Goal: Task Accomplishment & Management: Manage account settings

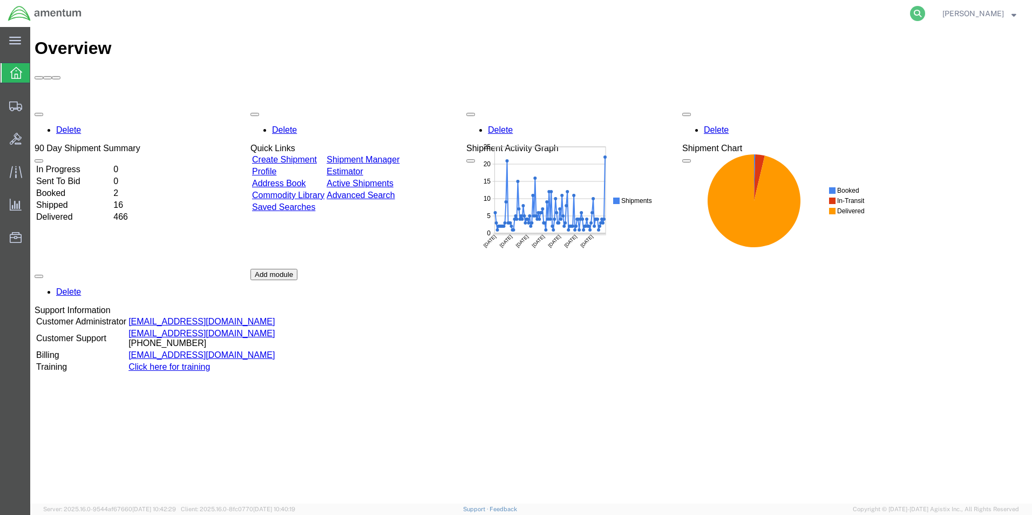
click at [925, 13] on icon at bounding box center [917, 13] width 15 height 15
click at [837, 12] on input "search" at bounding box center [746, 14] width 328 height 26
paste input "DCO-25225-166759"
type input "DCO-25225-166759"
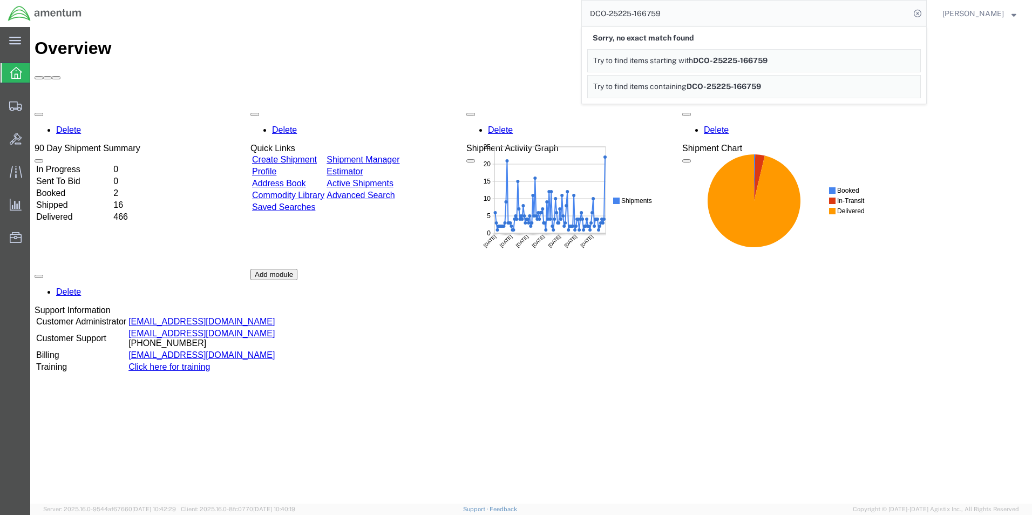
click at [756, 18] on input "DCO-25225-166759" at bounding box center [746, 14] width 328 height 26
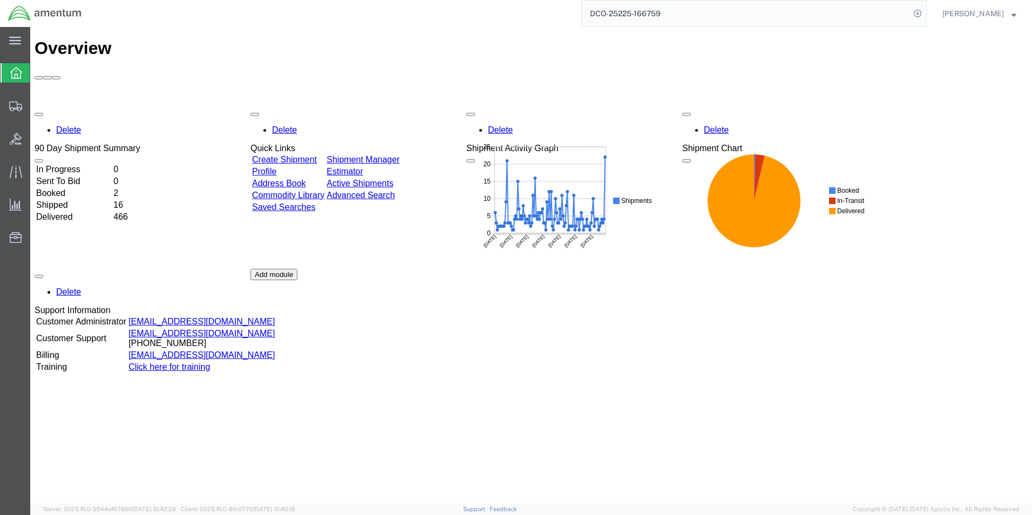
click at [967, 137] on div "Delete 90 Day Shipment Summary In Progress 0 Sent To Bid 0 Booked 2 Shipped 16 …" at bounding box center [532, 269] width 994 height 324
drag, startPoint x: 795, startPoint y: 10, endPoint x: 455, endPoint y: -11, distance: 340.8
click at [455, 0] on html "main_menu Created with Sketch. Collapse Menu Overview Shipments Shipment Manage…" at bounding box center [516, 257] width 1032 height 515
click at [910, 19] on input "DCO-25225-166759" at bounding box center [746, 14] width 328 height 26
click at [18, 73] on icon at bounding box center [16, 73] width 12 height 12
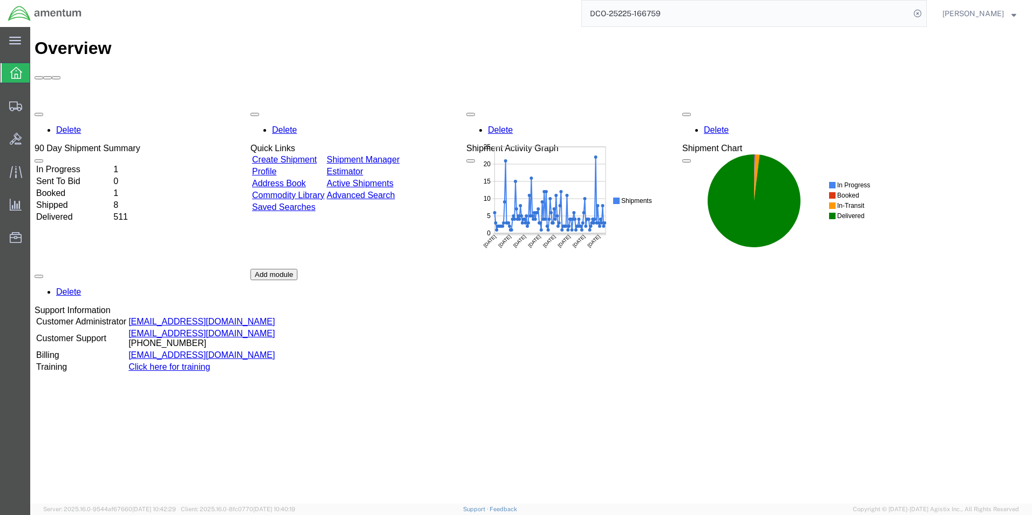
click at [783, 17] on input "DCO-25225-166759" at bounding box center [746, 14] width 328 height 26
drag, startPoint x: 780, startPoint y: 14, endPoint x: 450, endPoint y: 22, distance: 330.0
click at [381, 0] on html "main_menu Created with Sketch. Collapse Menu Overview Shipments Shipment Manage…" at bounding box center [516, 257] width 1032 height 515
paste input "DCO-25225-166759"
type input "DCO-25225-166759"
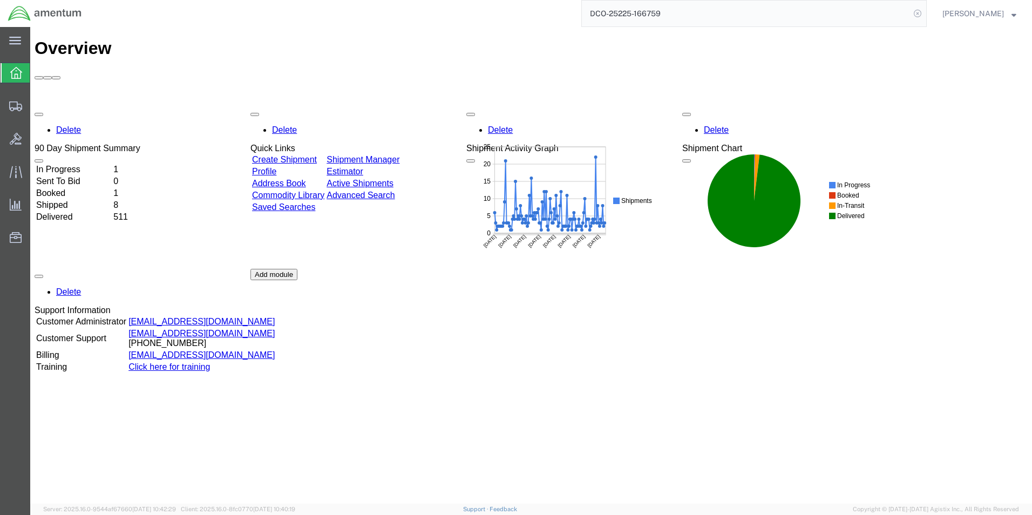
click at [925, 15] on icon at bounding box center [917, 13] width 15 height 15
click at [920, 17] on agx-global-search at bounding box center [755, 13] width 346 height 27
click at [925, 13] on icon at bounding box center [917, 13] width 15 height 15
click at [876, 18] on input "search" at bounding box center [746, 14] width 328 height 26
paste input "DCO-25225-166759"
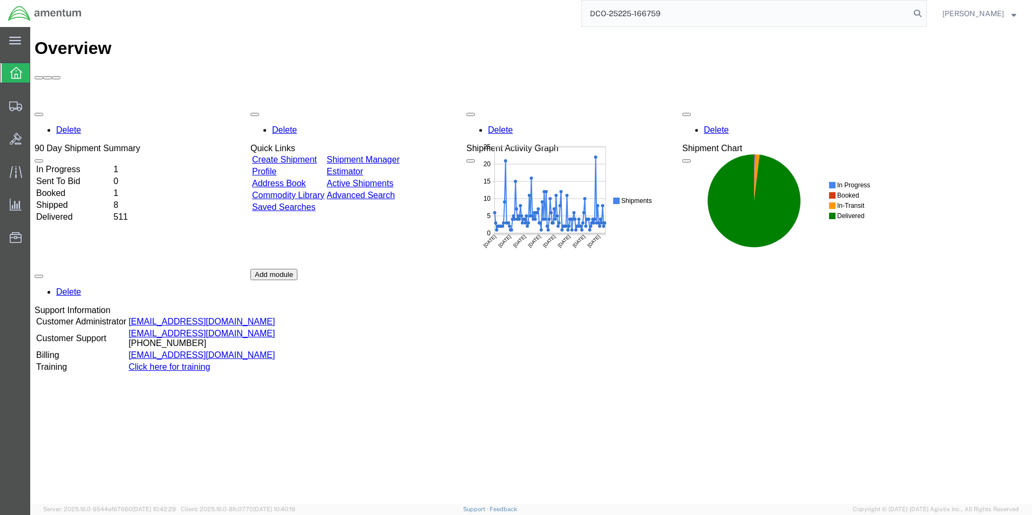
type input "DCO-25225-166759"
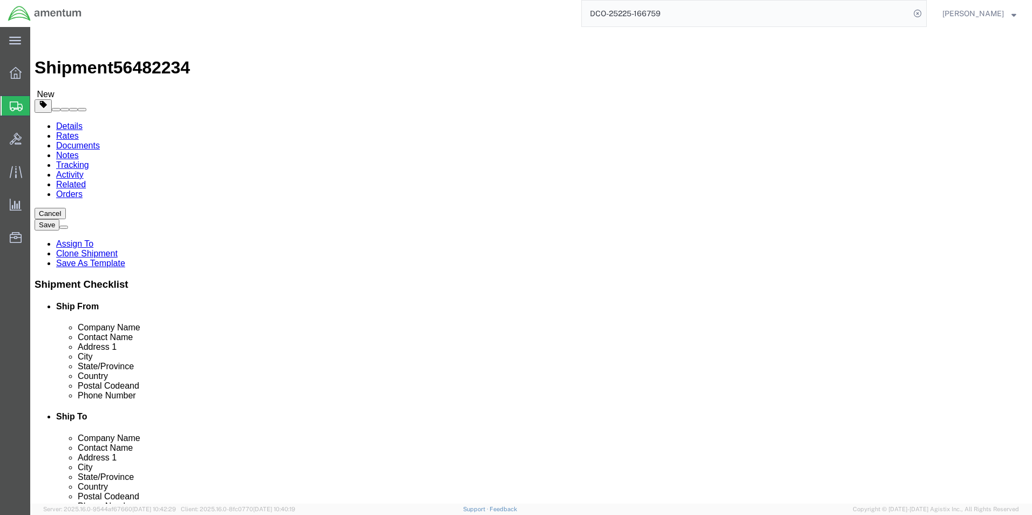
select select "49917"
select select
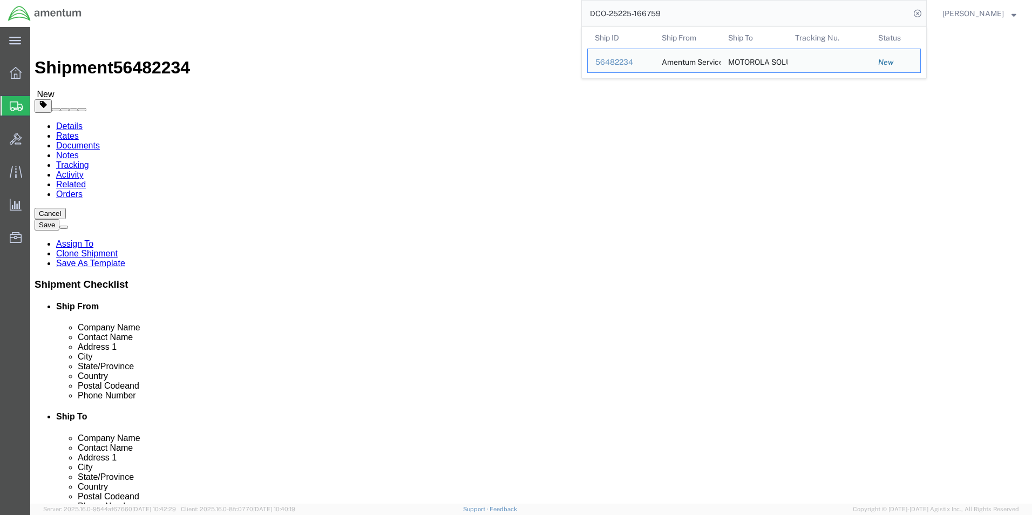
click input "text"
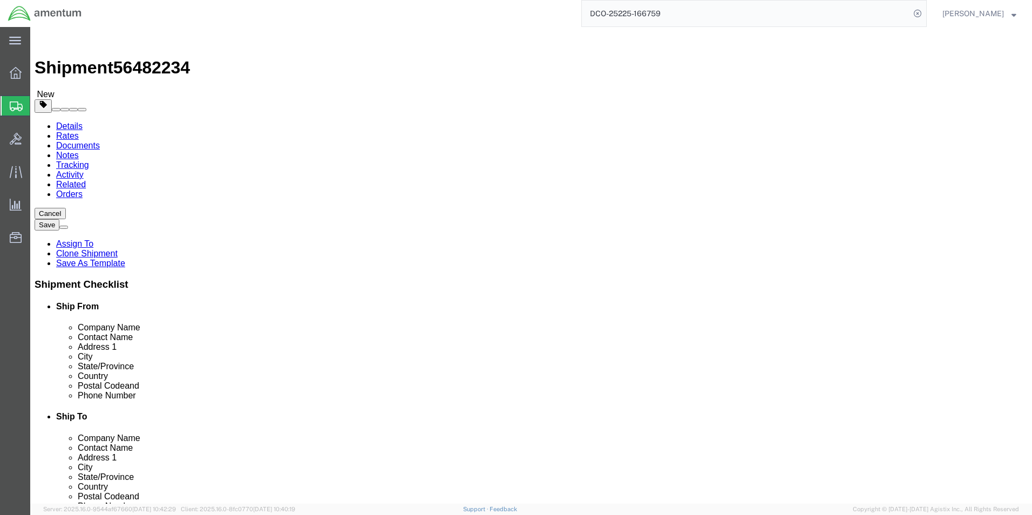
drag, startPoint x: 539, startPoint y: 221, endPoint x: 504, endPoint y: 222, distance: 35.1
click div "Contact Name [PERSON_NAME] Wedding"
type input "Danni Wedding"
click input "text"
type input "[PHONE_NUMBER]"
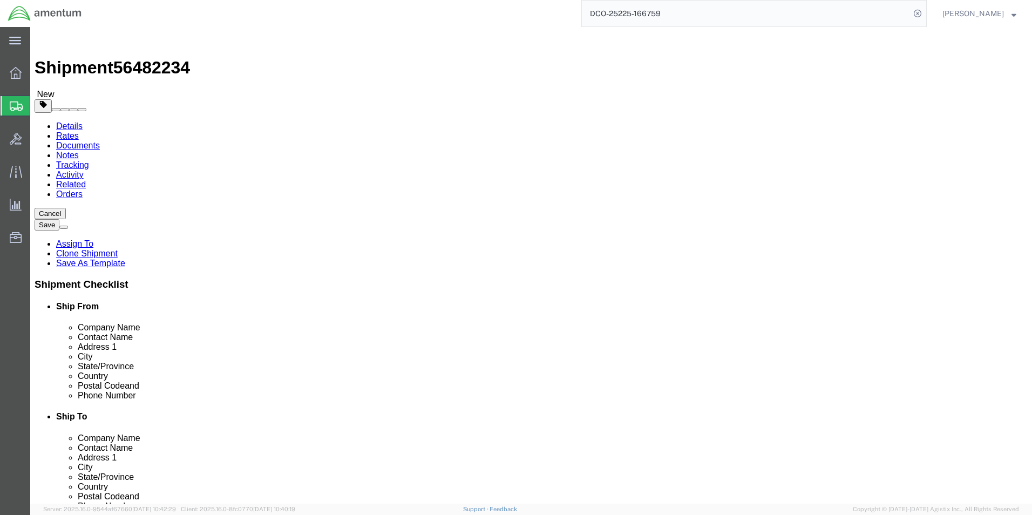
click input "text"
paste input "[PERSON_NAME][DOMAIN_NAME][EMAIL_ADDRESS][DOMAIN_NAME]"
type input "[PERSON_NAME][DOMAIN_NAME][EMAIL_ADDRESS][DOMAIN_NAME]"
click div "Location My Profile Location [PHONE_NUMBER] [PHONE_NUMBER] [PHONE_NUMBER] [PHON…"
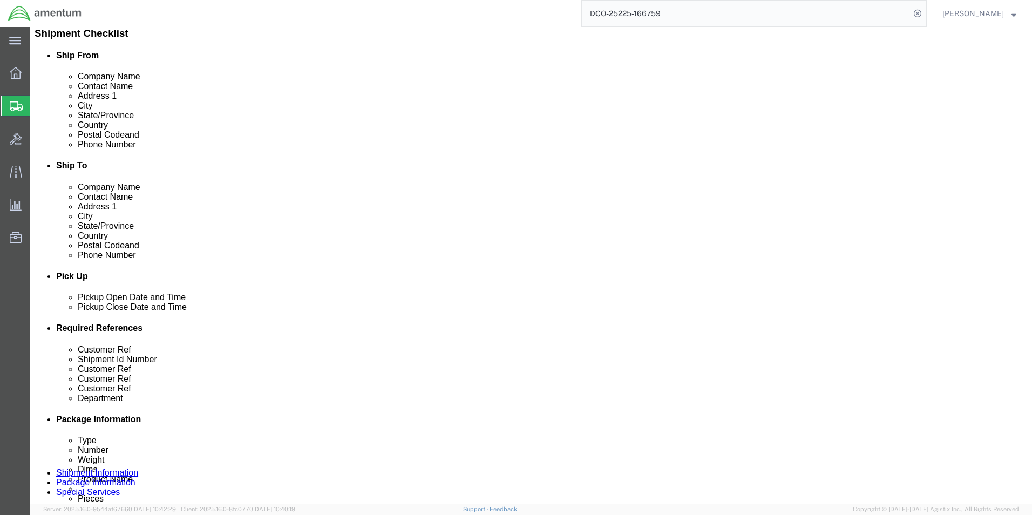
scroll to position [270, 0]
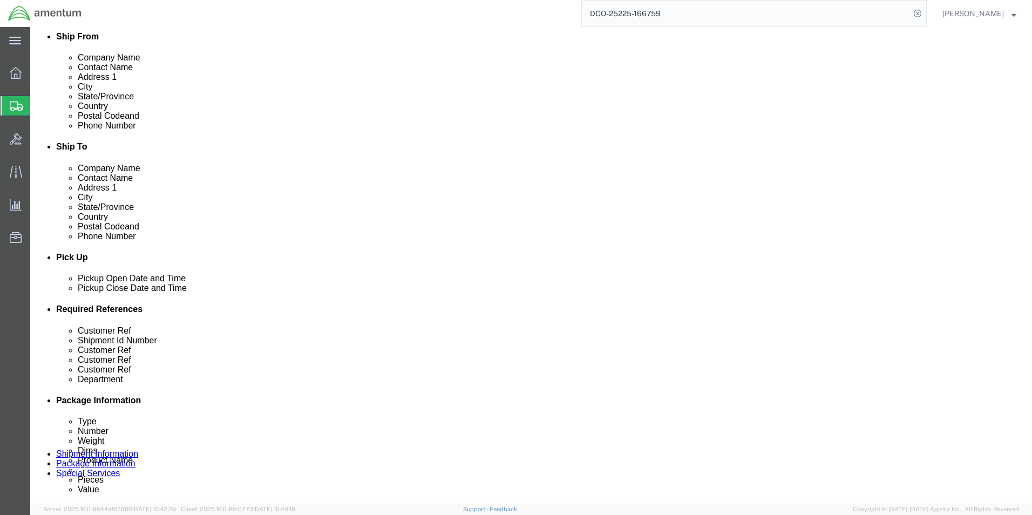
click div "[DATE] 8:00 AM"
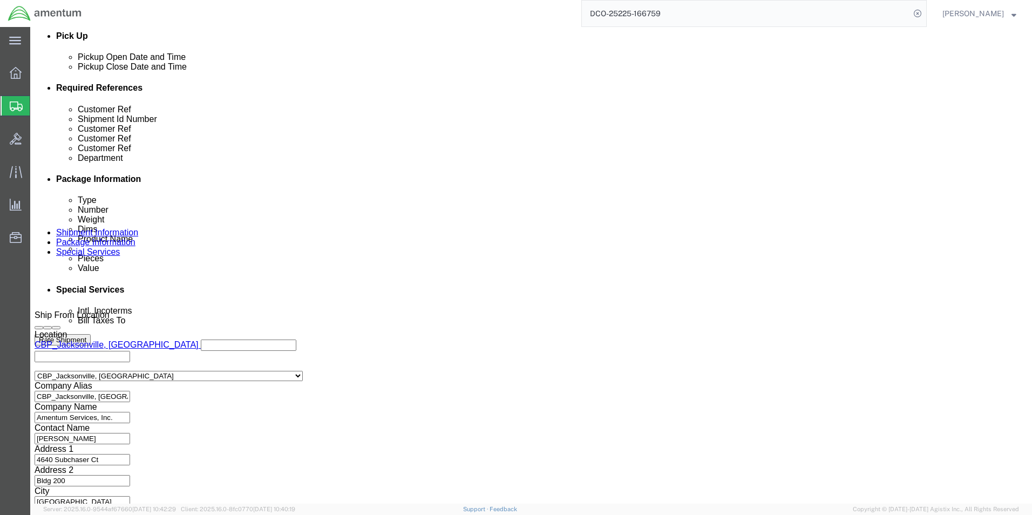
type input "10:00 AM"
click button "Apply"
click select "Select Air Less than Truckload Multi-Leg Ocean Freight Rail Small Parcel Truckl…"
select select "SMAL"
click select "Select Air Less than Truckload Multi-Leg Ocean Freight Rail Small Parcel Truckl…"
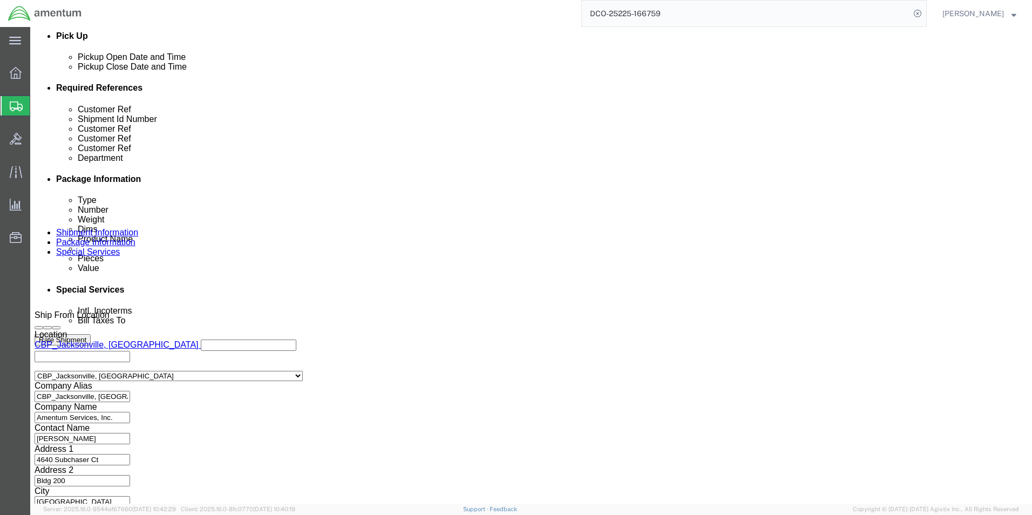
click button "Continue"
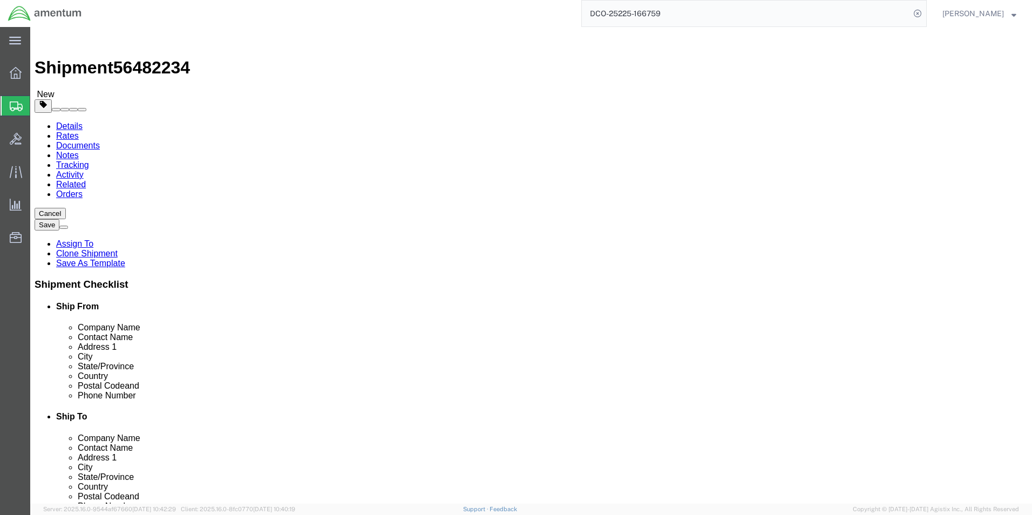
click icon
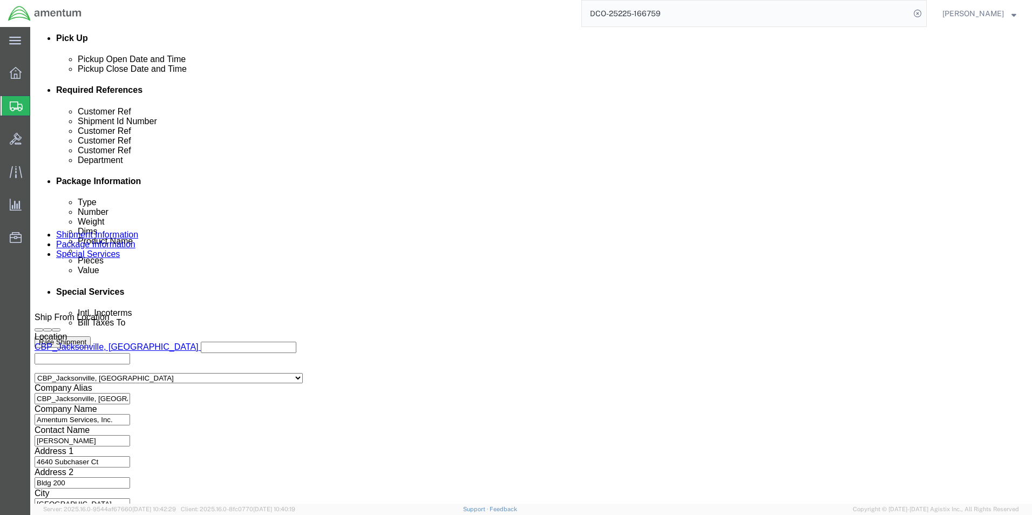
scroll to position [491, 0]
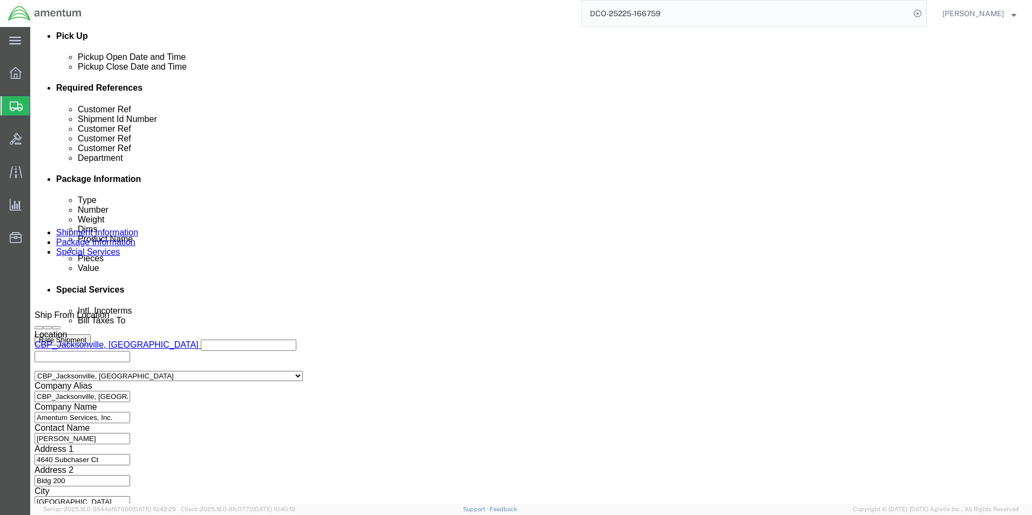
click button "Continue"
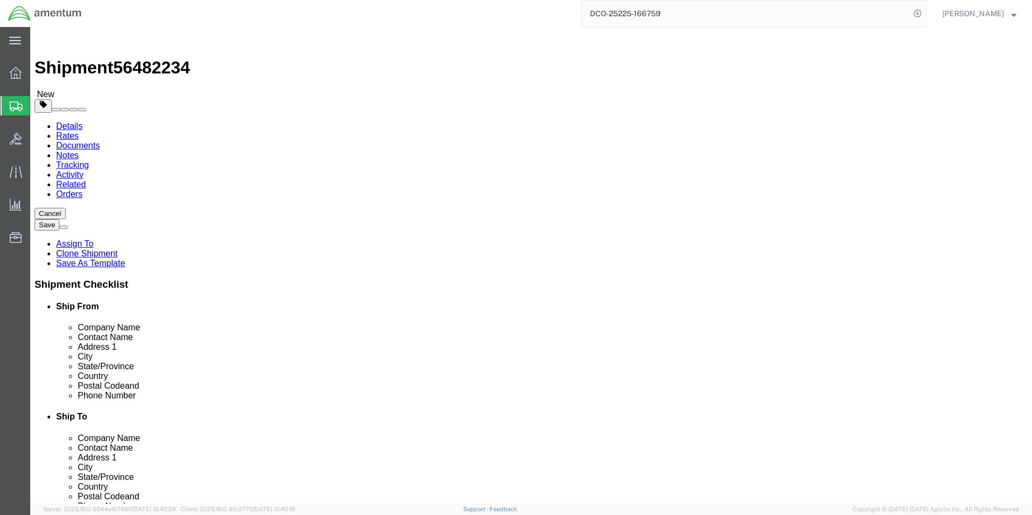
click select "Select Bale(s) Basket(s) Bolt(s) Bottle(s) Buckets Bulk Bundle(s) Can(s) Cardbo…"
select select "CASE"
click select "Select Bale(s) Basket(s) Bolt(s) Bottle(s) Buckets Bulk Bundle(s) Can(s) Cardbo…"
click button "Continue"
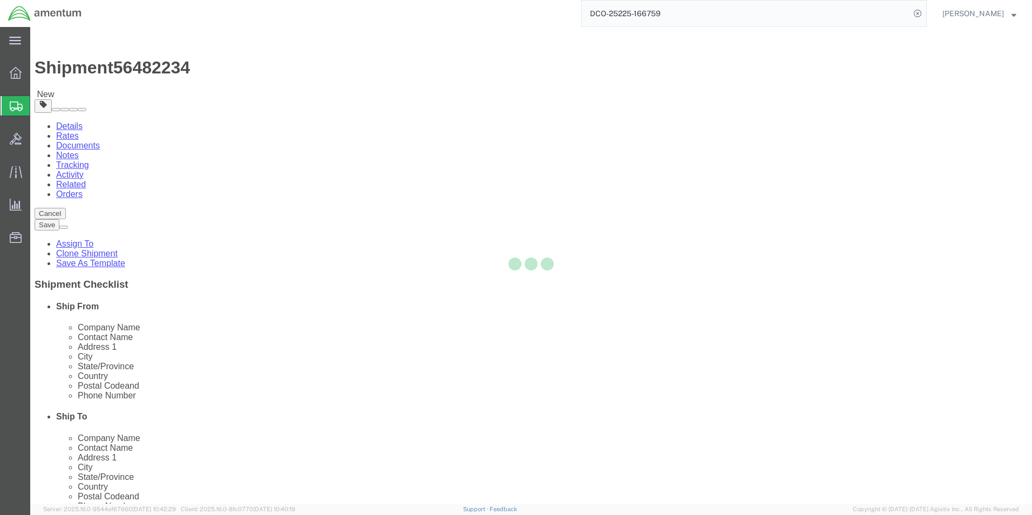
select select
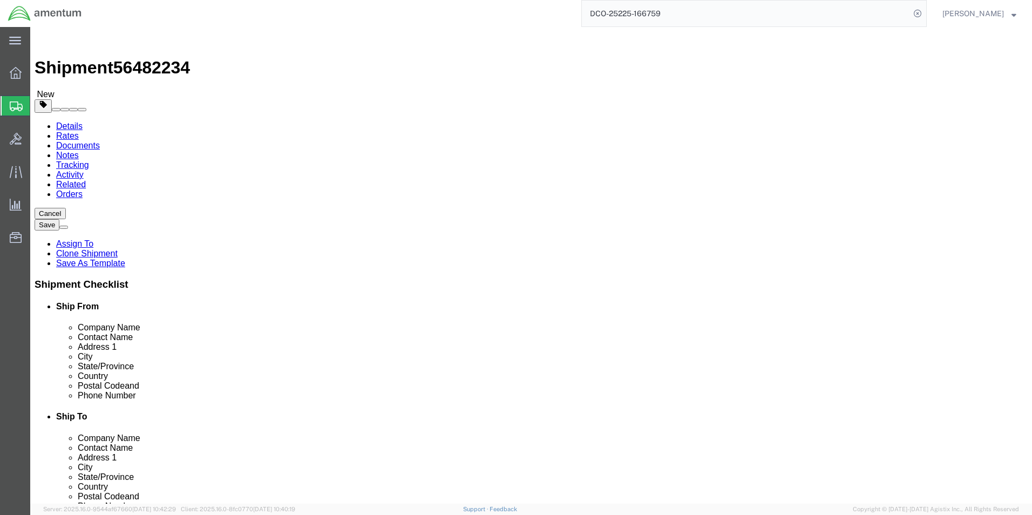
select select "DEPARTMENT"
select select "50311_96750"
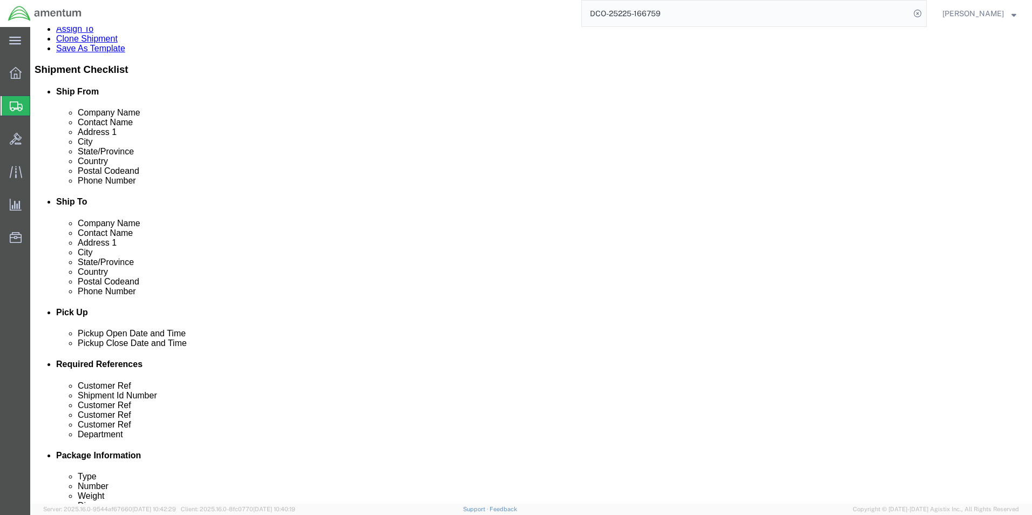
scroll to position [216, 0]
click select "Select Recipient Account Sender/Shipper Third Party Account"
select select "THRD"
click select "Select Recipient Account Sender/Shipper Third Party Account"
select select
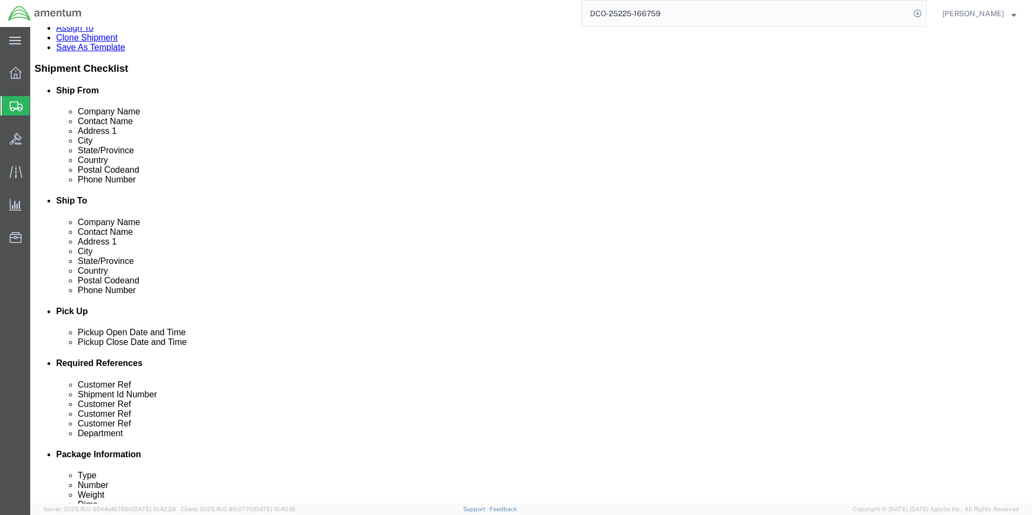
click span
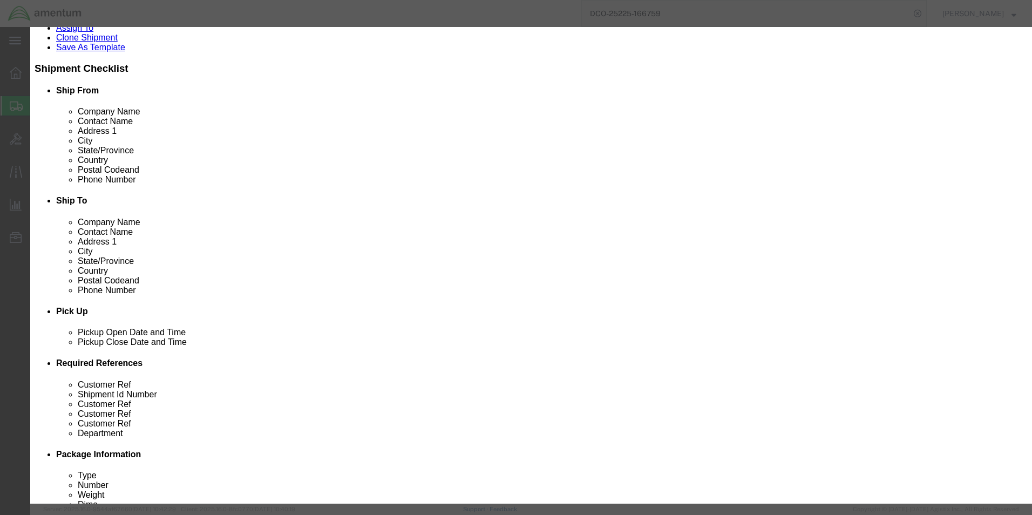
click select "Search by Address Book Name City Company Name Contact Name Country CustomerAlia…"
select select "contactName"
click select "Search by Address Book Name City Company Name Contact Name Country CustomerAlia…"
click input "text"
type input "account"
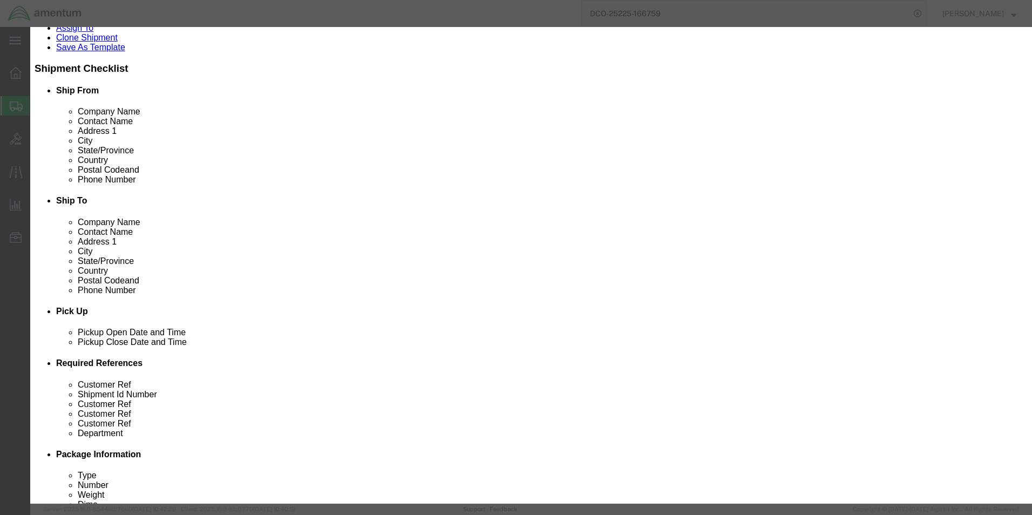
click icon "button"
click button "Select"
type input "Amentum Services, Inc."
type input "[STREET_ADDRESS]"
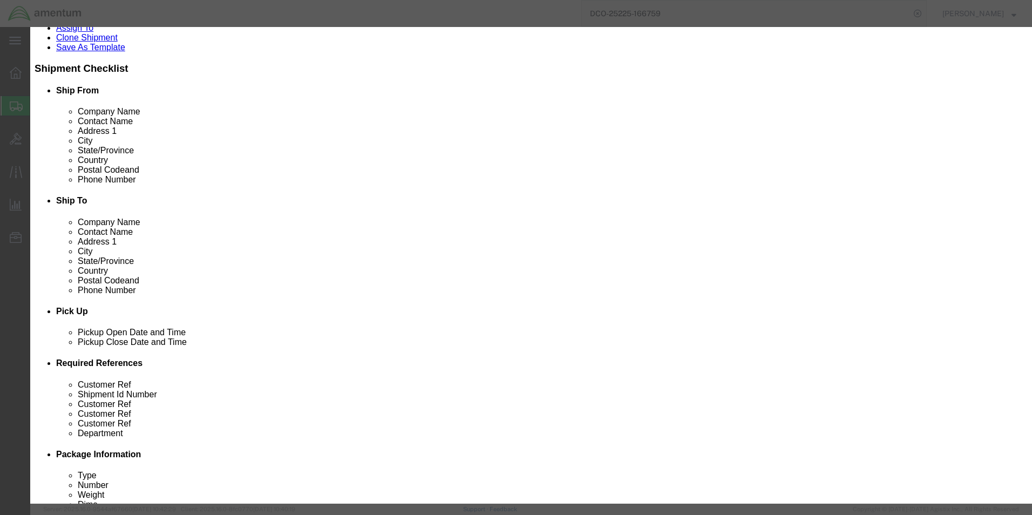
select select "US"
type input "[PHONE_NUMBER]"
type input "Accounts Payable"
type input "[GEOGRAPHIC_DATA]"
type input "76177"
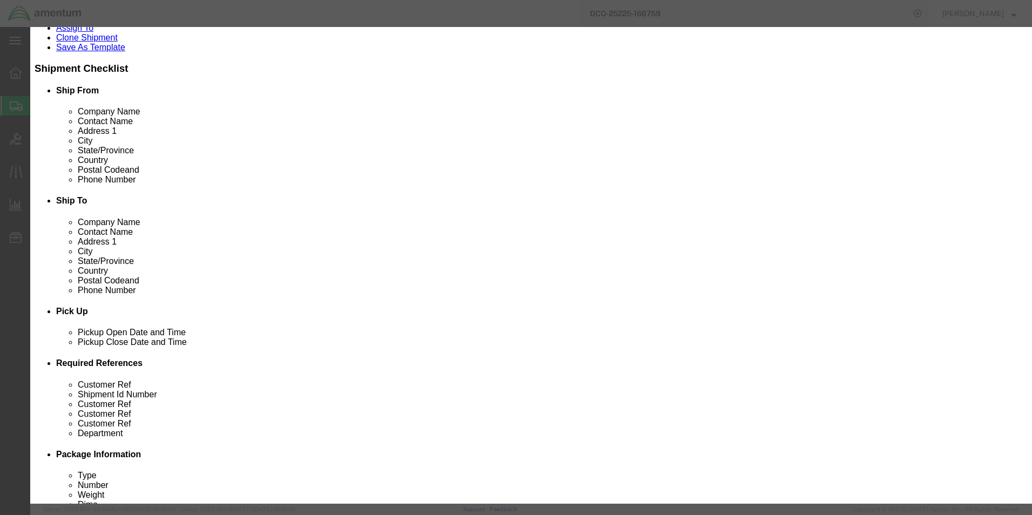
type input "[PHONE_NUMBER]"
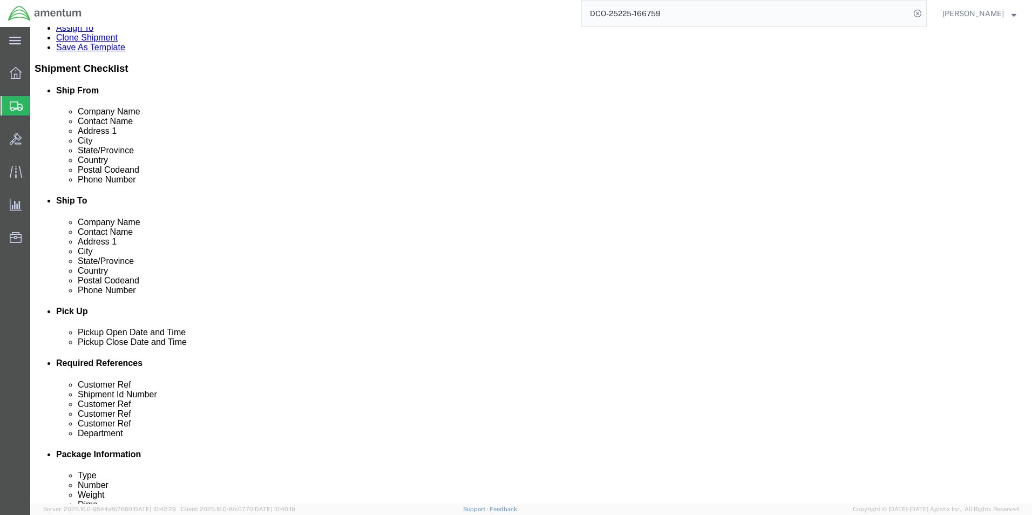
select select "[GEOGRAPHIC_DATA]"
click select "Select DHL FedEx Express UPS"
select select "FedEx Express"
click select "Select DHL FedEx Express UPS"
click button "Rate Shipment"
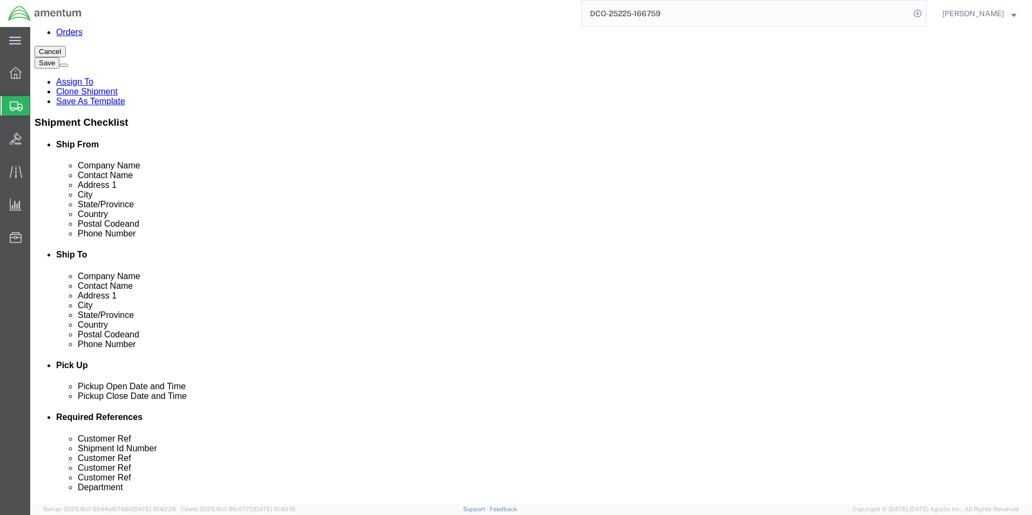
scroll to position [0, 0]
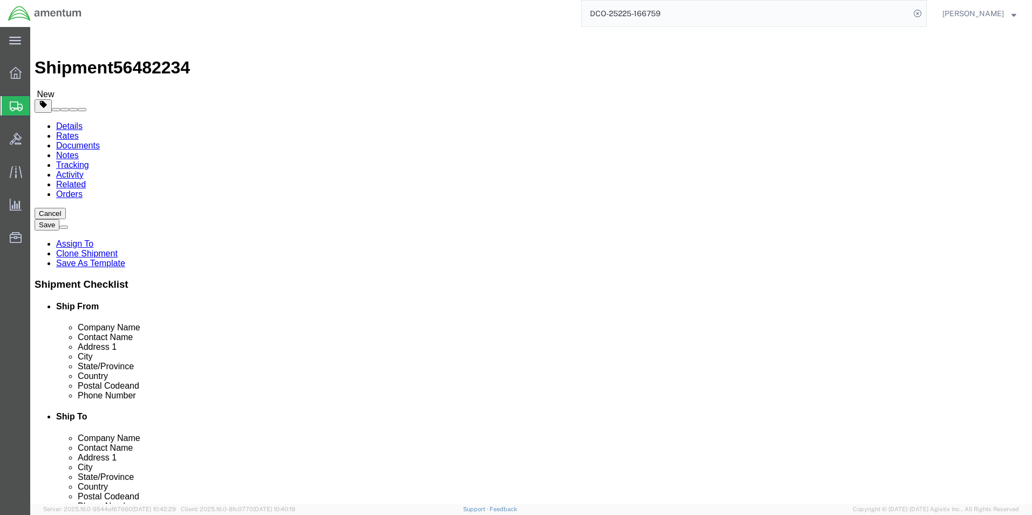
click icon
click div "Save in commodity library Clone this content Delete this content ANALYZER, SPEC…"
click dd "1.00 Each"
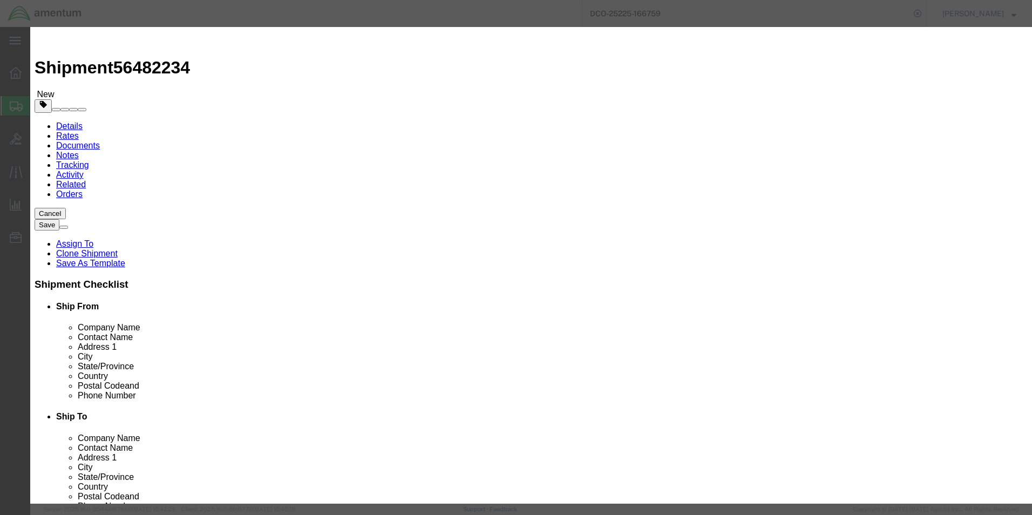
click input "text"
type input "10000"
click button "Save & Close"
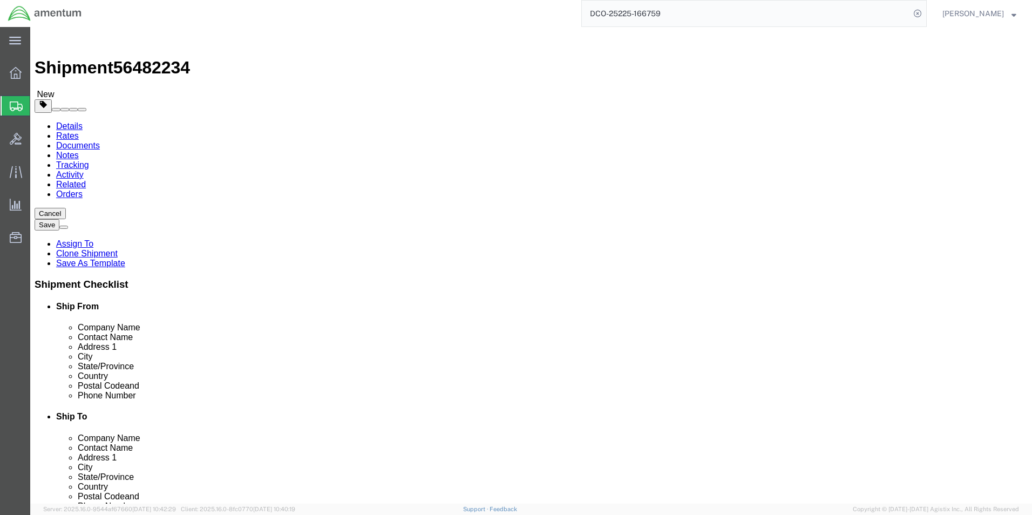
click button "Rate Shipment"
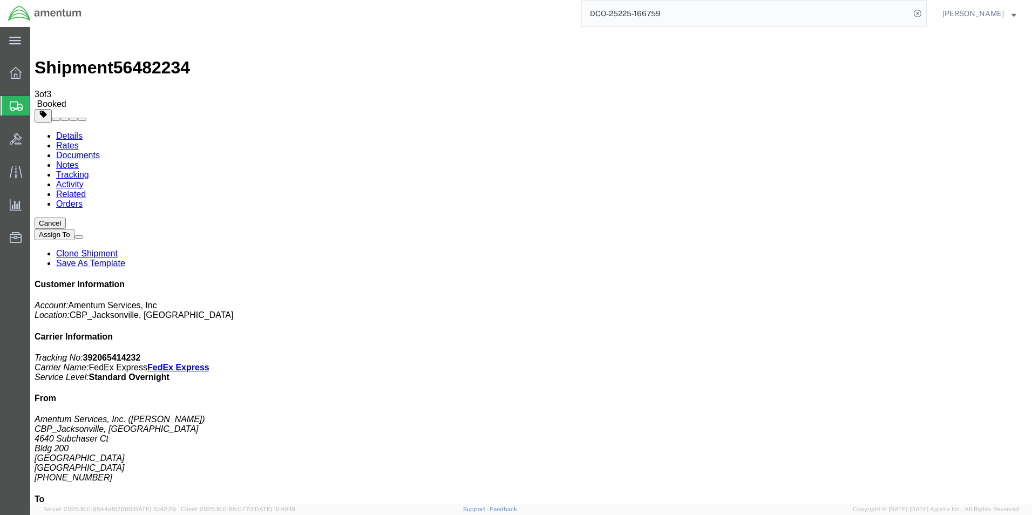
checkbox input "false"
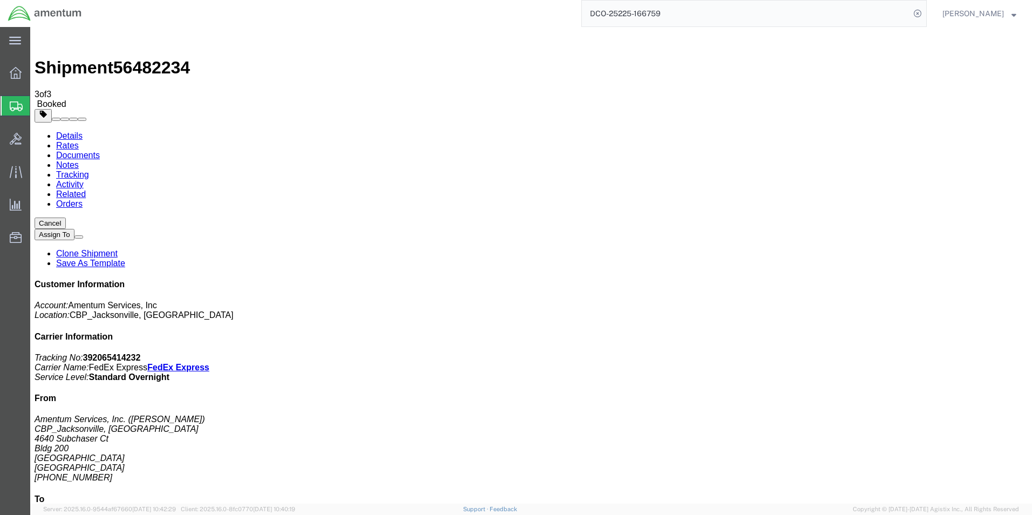
checkbox input "true"
click at [67, 131] on link "Details" at bounding box center [69, 135] width 26 height 9
click link "Schedule pickup request"
click p "Tracking No: 392065414232 Carrier Name: FedEx Express FedEx Express Service Lev…"
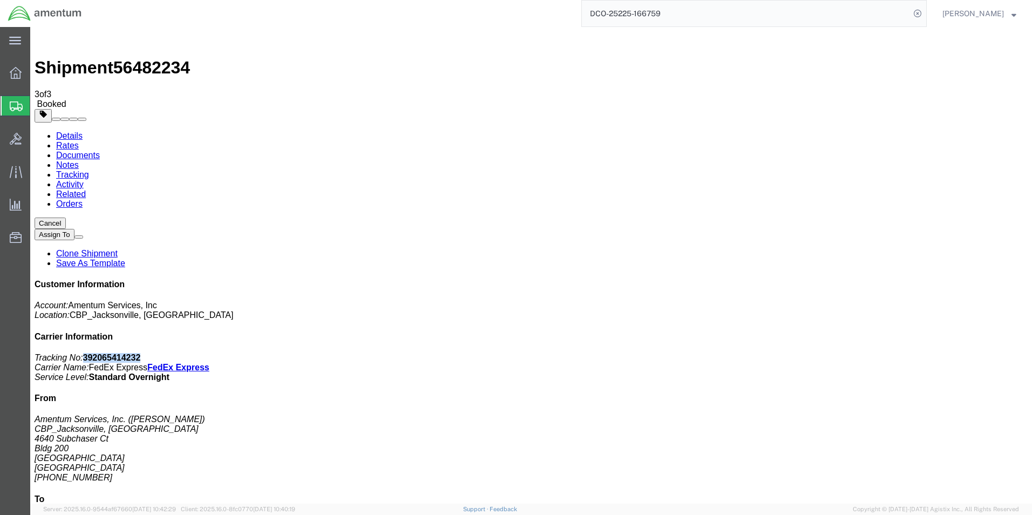
drag, startPoint x: 906, startPoint y: 139, endPoint x: 842, endPoint y: 141, distance: 63.2
click p "Tracking No: 392065414232 Carrier Name: FedEx Express FedEx Express Service Lev…"
copy b "392065414232"
